Goal: Information Seeking & Learning: Learn about a topic

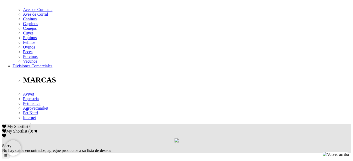
scroll to position [211, 0]
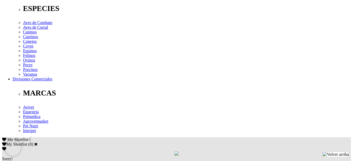
drag, startPoint x: 76, startPoint y: 57, endPoint x: 314, endPoint y: 59, distance: 237.5
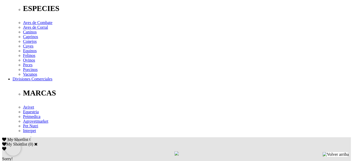
copy p "Penicilina G Benzatínica 10 000 000 U, Penicilina G Procaínica 10 000 000 UI, D…"
drag, startPoint x: 34, startPoint y: 57, endPoint x: 146, endPoint y: 63, distance: 112.7
copy div "ía inyectable intramuscular o intramuscular y subcutánea (caninos), repetir a l…"
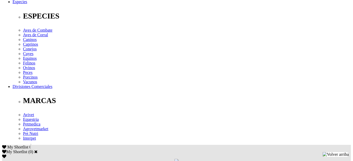
scroll to position [209, 0]
